Goal: Task Accomplishment & Management: Use online tool/utility

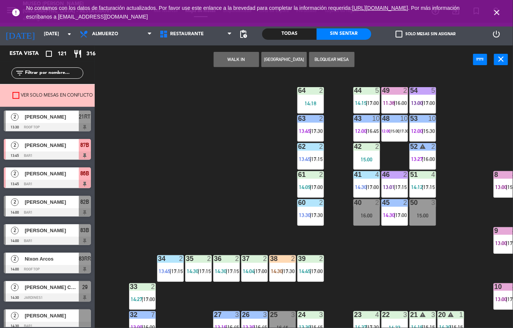
scroll to position [294, 0]
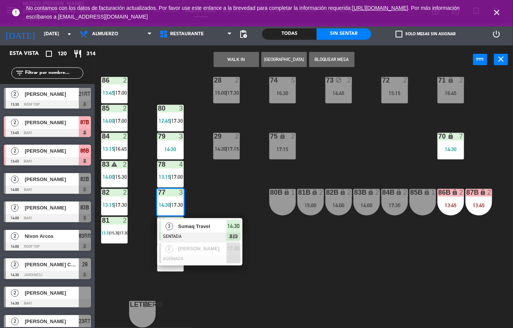
click at [291, 259] on div "44 5 14:15 | 17:00 49 2 11:38 | 16:00 54 5 13:00 | 17:00 64 2 14:18 48 10 12:00…" at bounding box center [306, 201] width 413 height 254
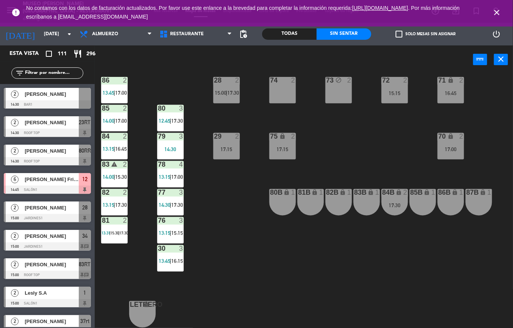
click at [121, 237] on div "81 2 13:31 | 15:30 | 17:30" at bounding box center [114, 230] width 27 height 27
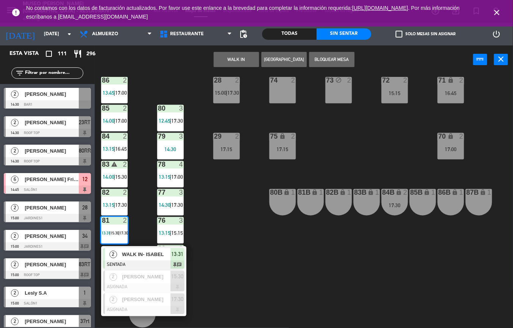
click at [152, 250] on span "WALK IN- ISABEL" at bounding box center [146, 254] width 48 height 8
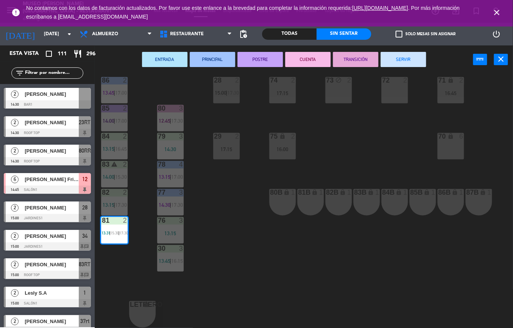
click at [264, 59] on button "POSTRE" at bounding box center [260, 59] width 45 height 15
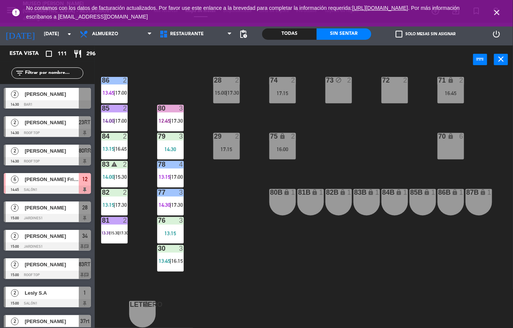
click at [172, 223] on div "76 3 13:15" at bounding box center [170, 230] width 27 height 27
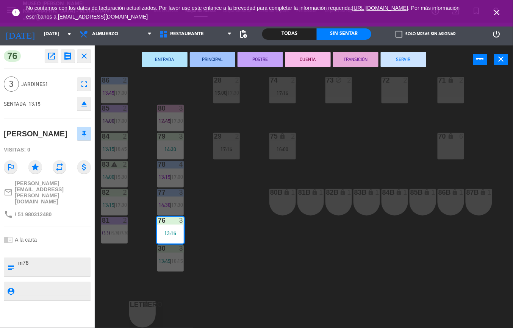
click at [364, 63] on button "TRANSICIÓN" at bounding box center [355, 59] width 45 height 15
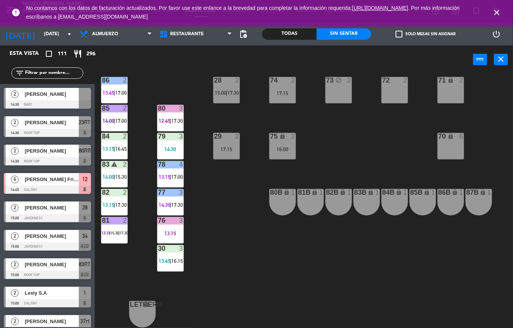
click at [115, 202] on span "|" at bounding box center [115, 205] width 2 height 6
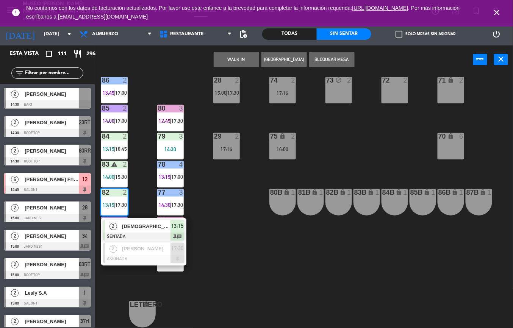
click at [157, 227] on div "[DEMOGRAPHIC_DATA] “JPabloRHinostroza” [PERSON_NAME]" at bounding box center [145, 226] width 49 height 13
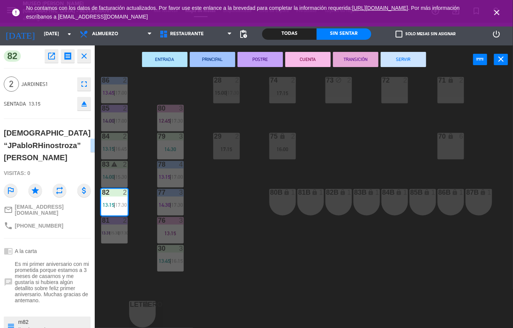
click at [358, 58] on button "TRANSICIÓN" at bounding box center [355, 59] width 45 height 15
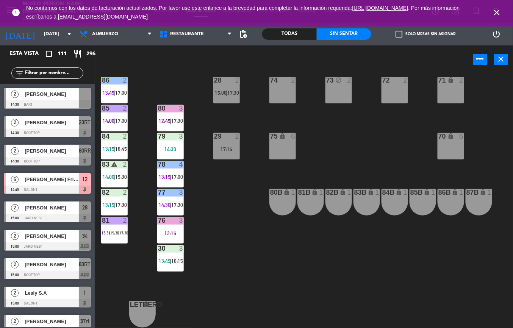
click at [120, 146] on span "16:45" at bounding box center [121, 149] width 12 height 6
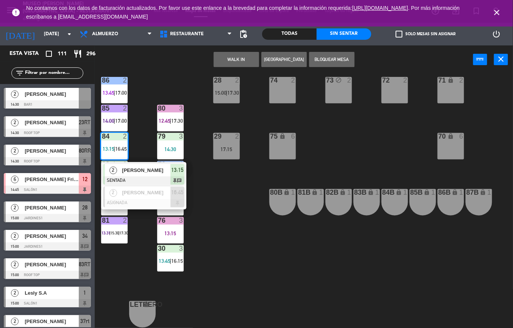
click at [155, 167] on span "[PERSON_NAME]" at bounding box center [146, 170] width 48 height 8
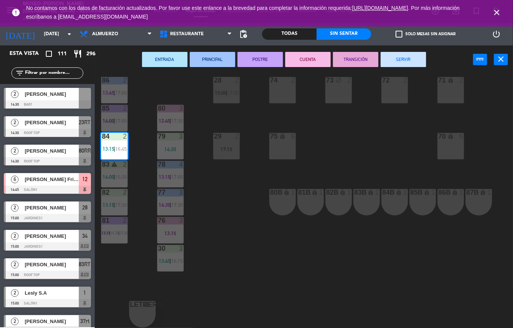
click at [355, 58] on button "TRANSICIÓN" at bounding box center [355, 59] width 45 height 15
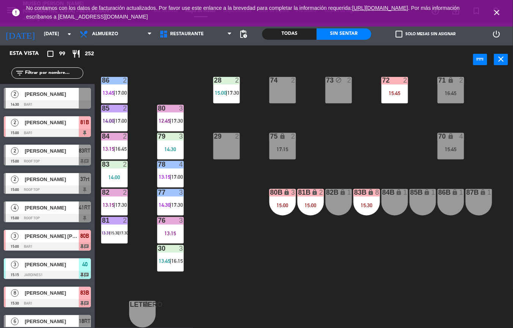
click at [250, 267] on div "44 5 14:15 | 16:30 49 2 15:15 54 5 15:15 | 17:00 64 2 14:18 | 17:00 48 10 12:00…" at bounding box center [306, 201] width 413 height 254
click at [177, 231] on div "13:15" at bounding box center [170, 233] width 27 height 5
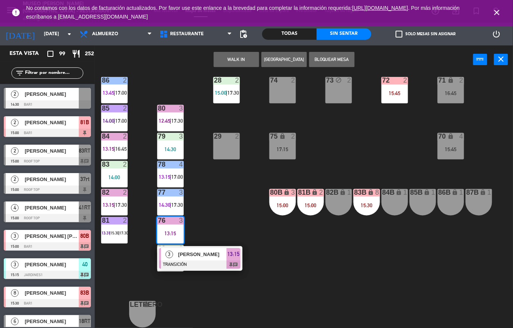
click at [252, 276] on div "44 5 14:15 | 16:30 49 2 15:15 54 5 15:15 | 17:00 64 2 14:18 | 17:00 48 10 12:00…" at bounding box center [306, 201] width 413 height 254
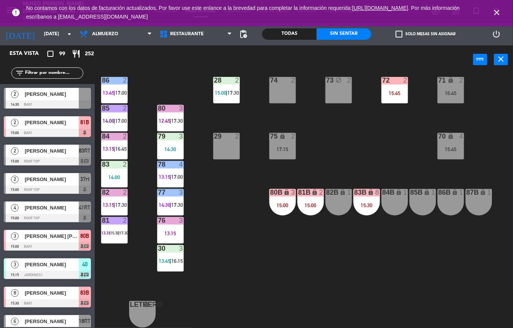
click at [177, 202] on span "17:30" at bounding box center [177, 205] width 12 height 6
